Goal: Check status: Check status

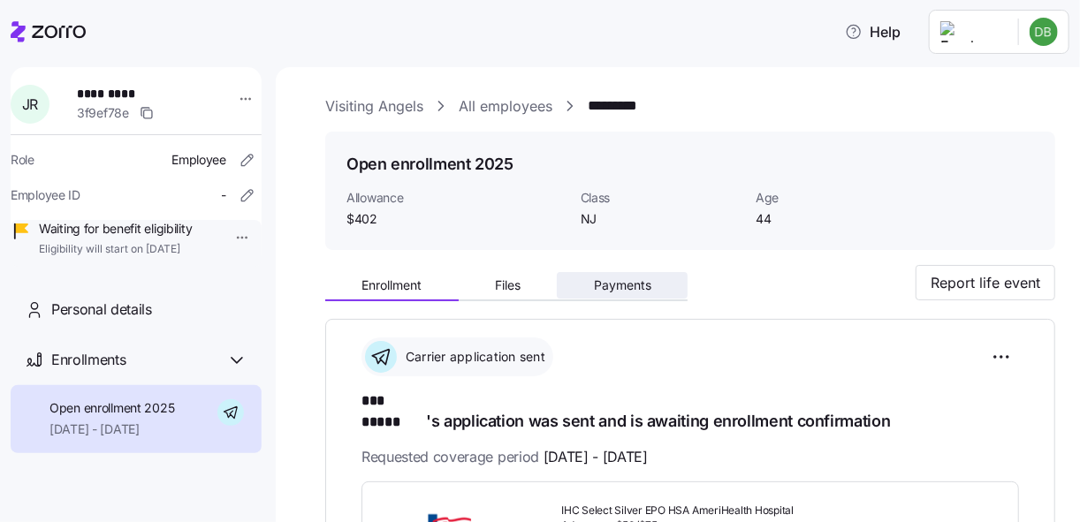
click at [608, 279] on span "Payments" at bounding box center [622, 285] width 57 height 12
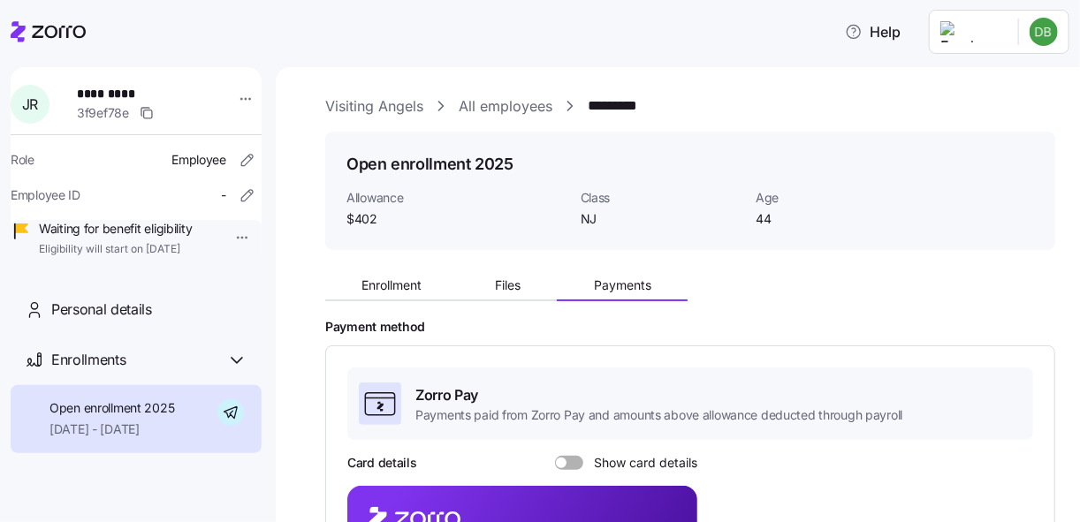
click at [56, 34] on icon at bounding box center [59, 32] width 54 height 12
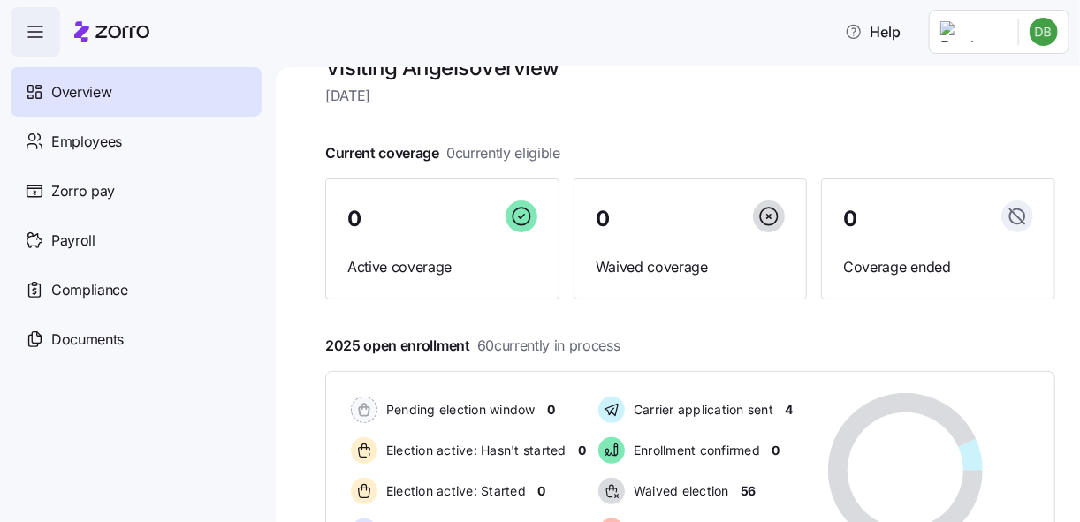
scroll to position [48, 0]
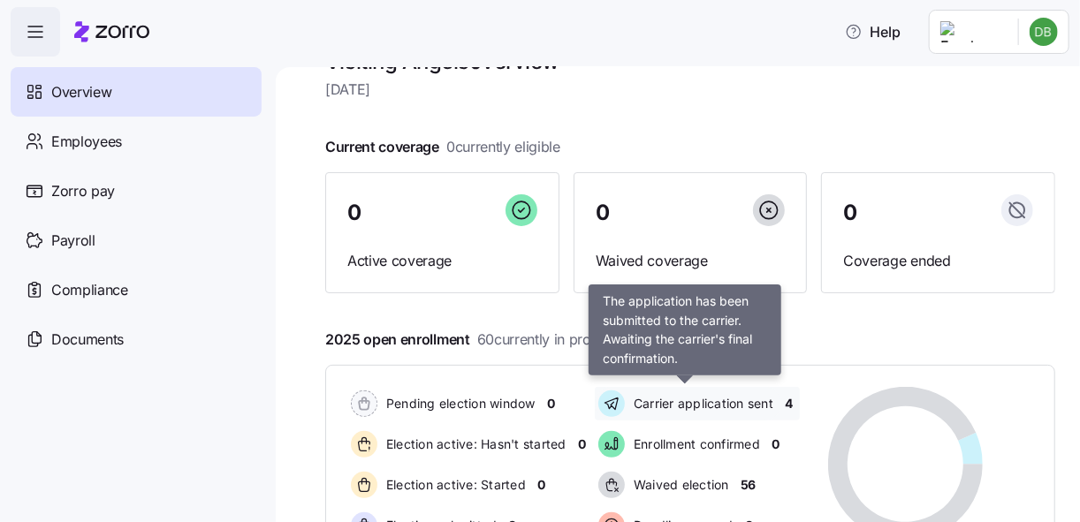
click at [758, 402] on span "Carrier application sent" at bounding box center [700, 404] width 145 height 18
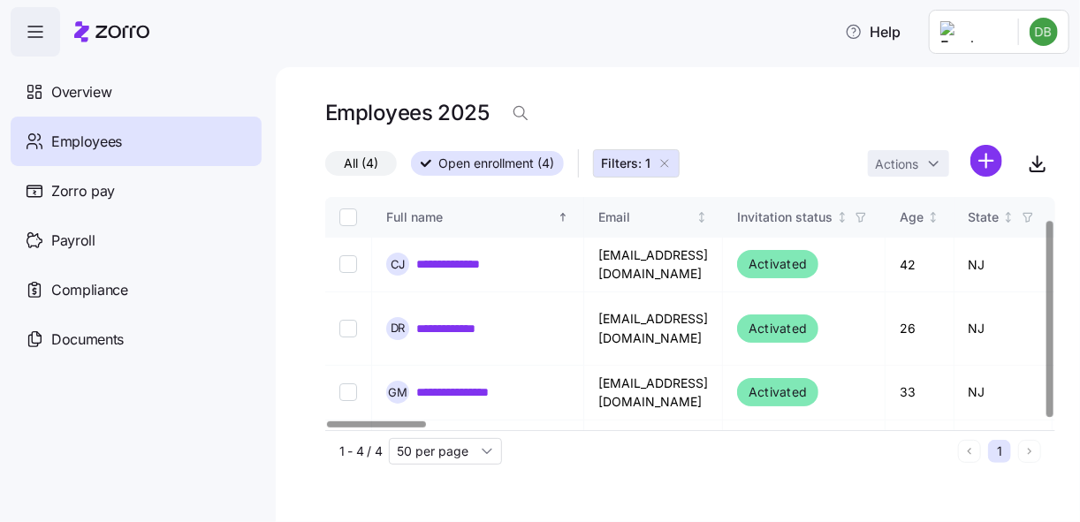
click at [1052, 270] on div at bounding box center [1049, 319] width 6 height 196
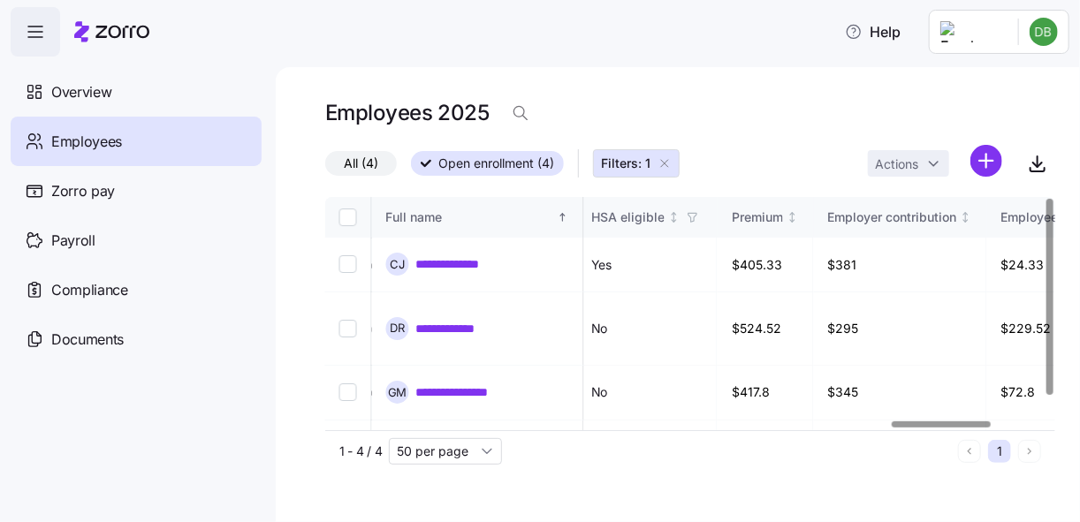
scroll to position [0, 4170]
click at [978, 422] on div at bounding box center [942, 425] width 99 height 6
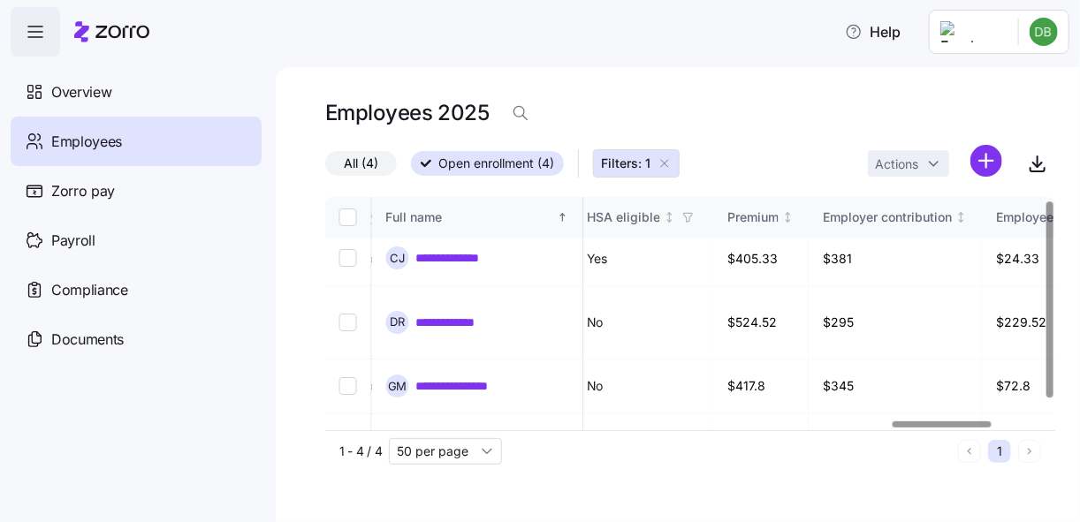
scroll to position [3, 4170]
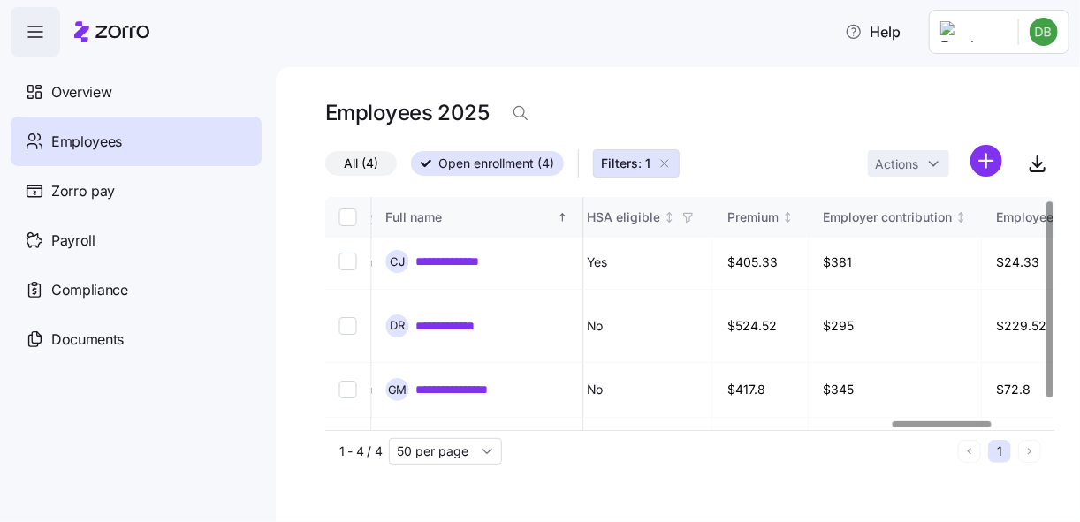
click at [1052, 300] on div at bounding box center [1049, 299] width 6 height 196
